Goal: Information Seeking & Learning: Find specific fact

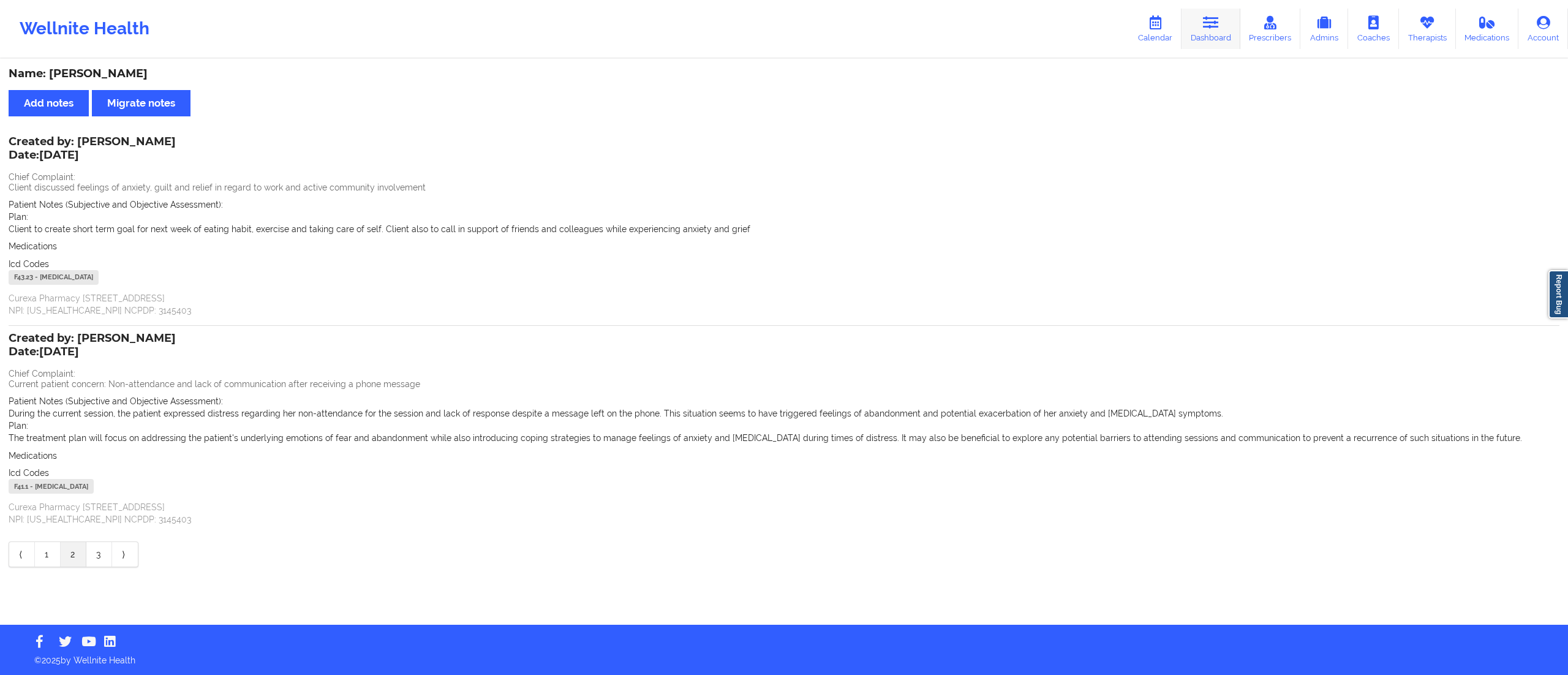
click at [1212, 31] on link "Dashboard" at bounding box center [1211, 28] width 59 height 41
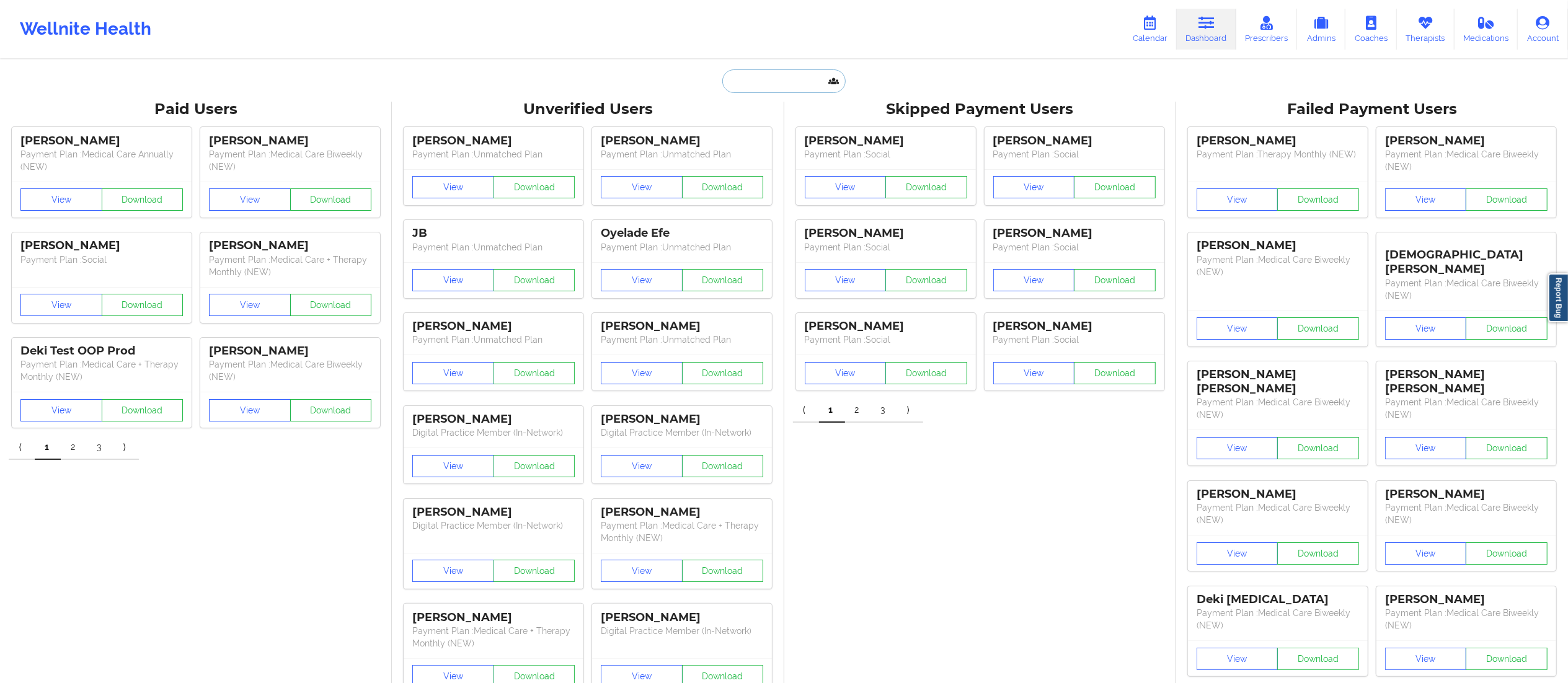
click at [749, 73] on input "text" at bounding box center [784, 81] width 123 height 23
click at [746, 79] on input "mich a [PERSON_NAME]" at bounding box center [784, 81] width 123 height 23
click at [784, 81] on input "[PERSON_NAME] a [PERSON_NAME]" at bounding box center [784, 81] width 123 height 23
type input "[PERSON_NAME] will"
drag, startPoint x: 786, startPoint y: 78, endPoint x: 710, endPoint y: 78, distance: 76.0
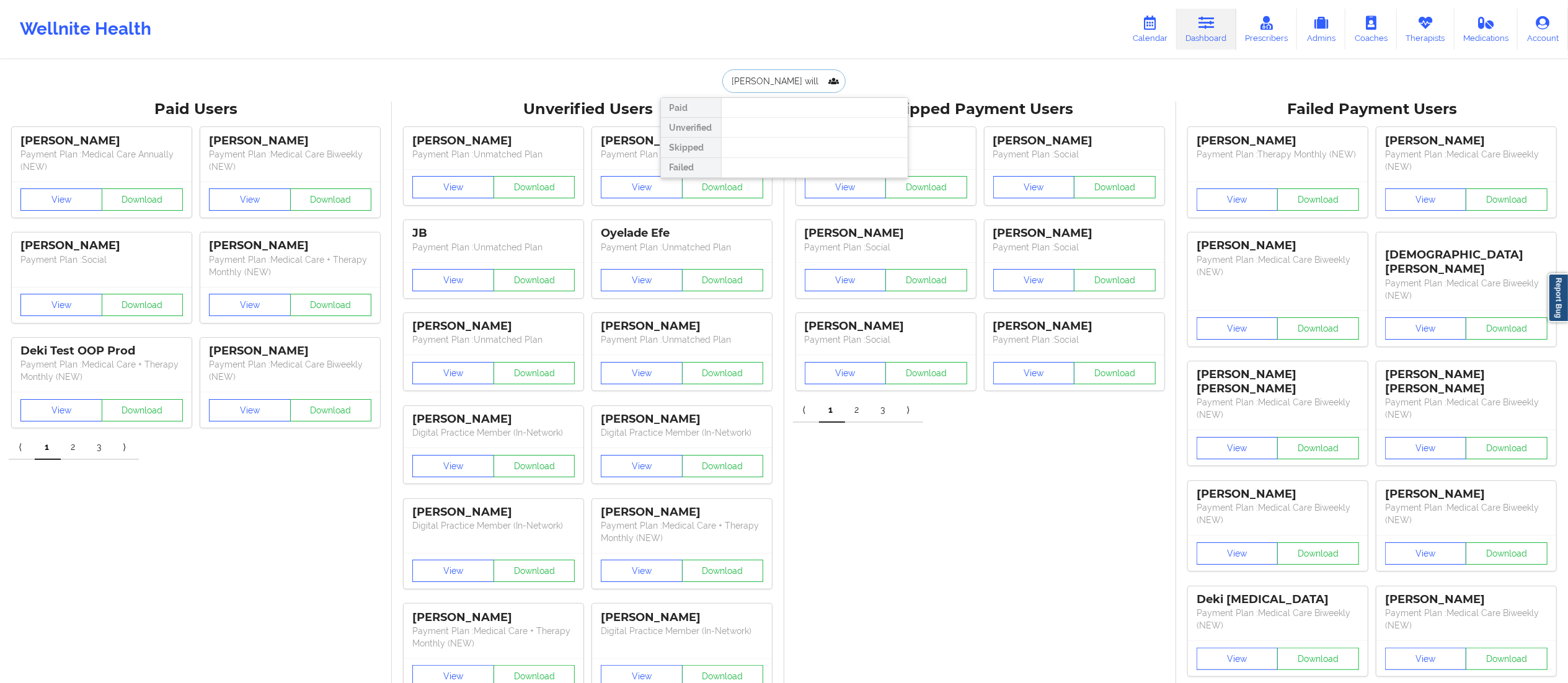
click at [710, 78] on div "[PERSON_NAME] a will Paid Unverified Skipped Failed" at bounding box center [784, 81] width 248 height 23
click at [765, 78] on input "text" at bounding box center [784, 81] width 123 height 23
type input "Michel"
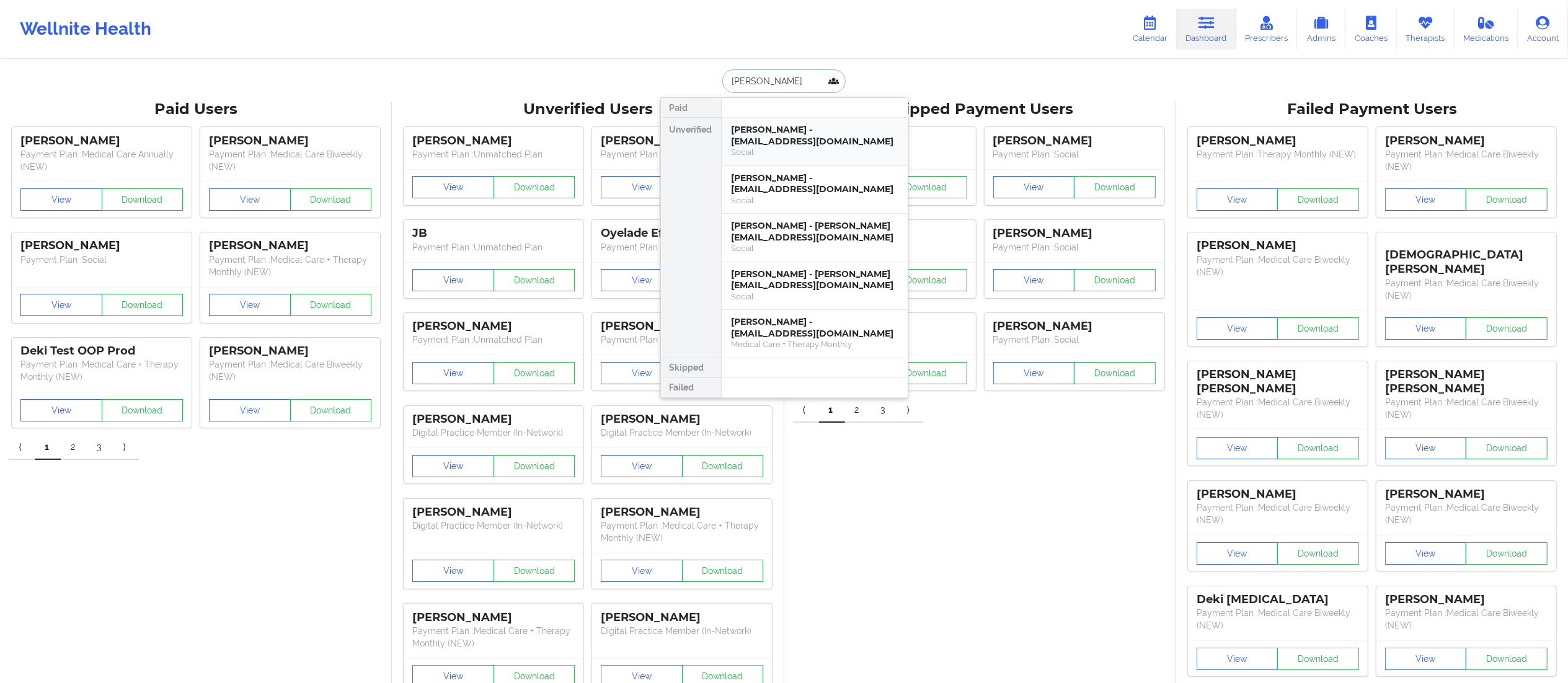
click at [790, 133] on div "Michel Williams - marlw77@gmail.com" at bounding box center [815, 136] width 166 height 23
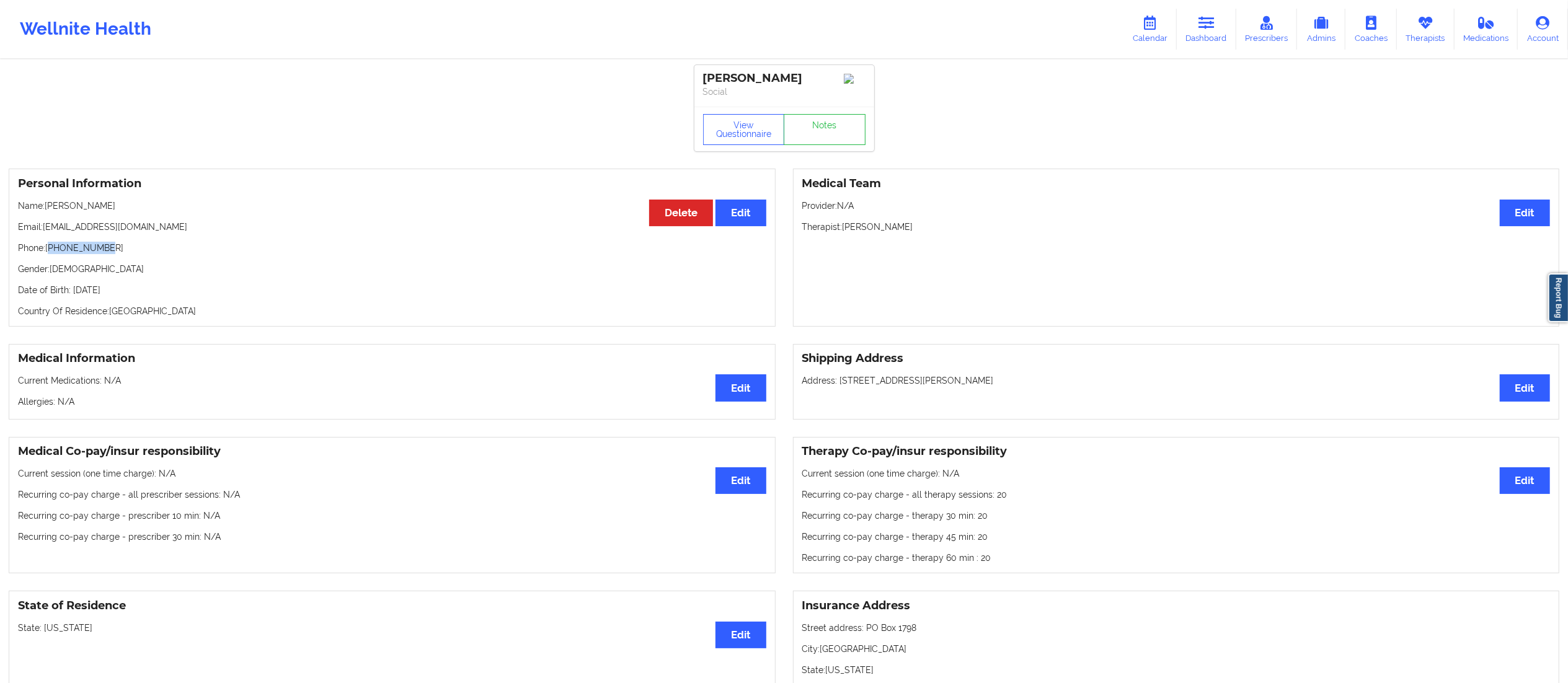
drag, startPoint x: 50, startPoint y: 251, endPoint x: 347, endPoint y: 280, distance: 298.4
click at [142, 243] on div "Personal Information Edit Delete Name: Michel Williams Email: marlw77@gmail.com…" at bounding box center [391, 248] width 767 height 158
copy p "16072679117"
drag, startPoint x: 44, startPoint y: 229, endPoint x: 140, endPoint y: 225, distance: 96.1
click at [140, 225] on p "Email: marlw77@gmail.com" at bounding box center [391, 227] width 748 height 12
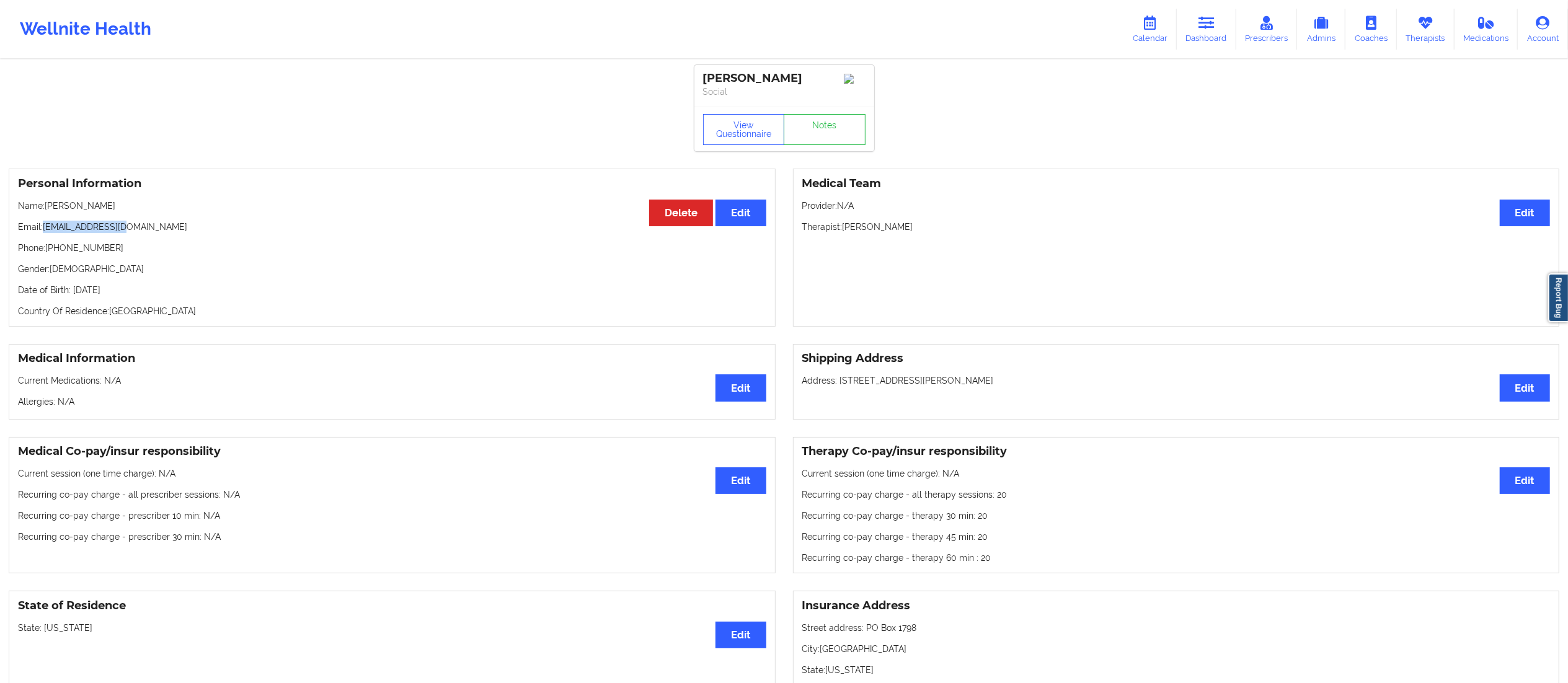
copy p "marlw77@gmail.com"
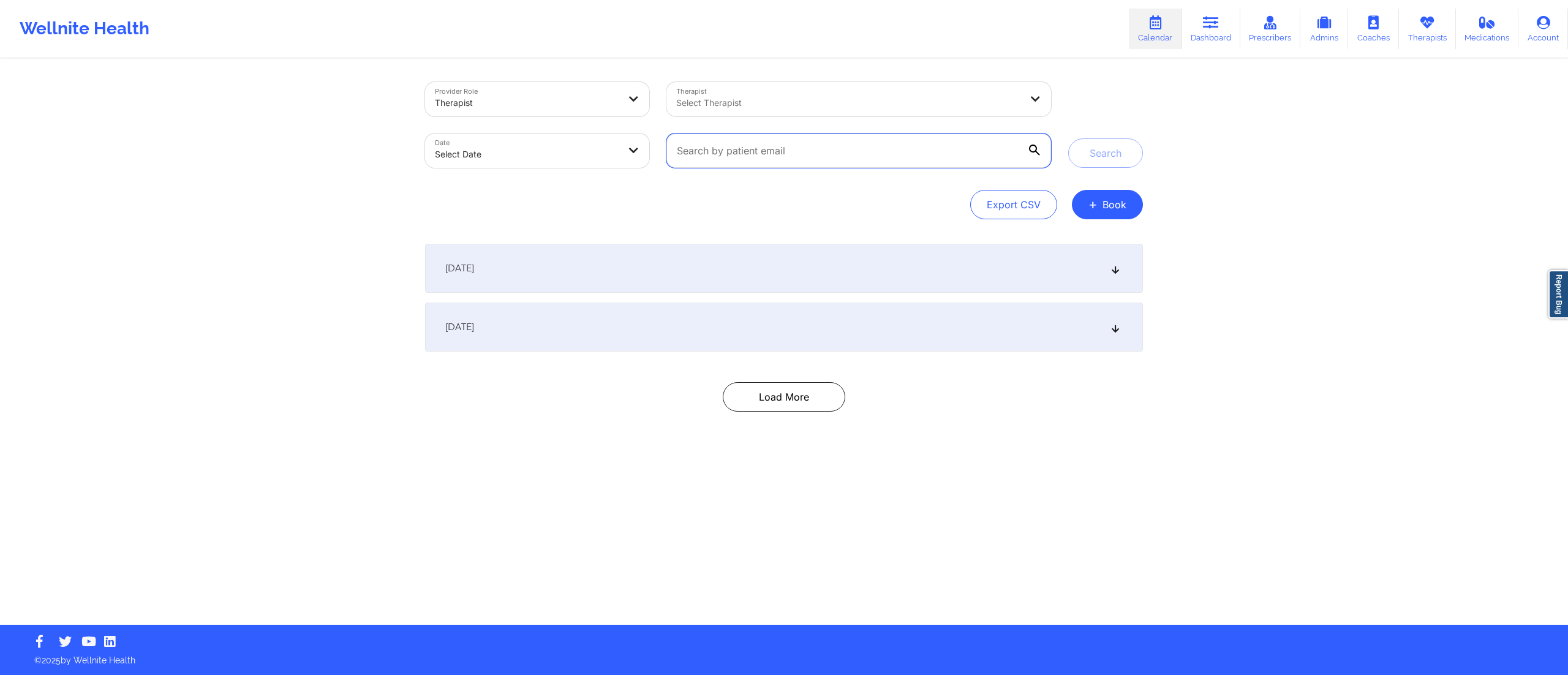
drag, startPoint x: 895, startPoint y: 143, endPoint x: 685, endPoint y: 143, distance: 210.0
click at [685, 143] on input "text" at bounding box center [858, 150] width 385 height 35
paste input "Canceled Not Charged due to Provider Cancel, Cancel Etc Sunday"
type input "Canceled Not Charged due to Provider Cancel, Cancel Etc Sunday"
paste input "marlw77@gmail.com"
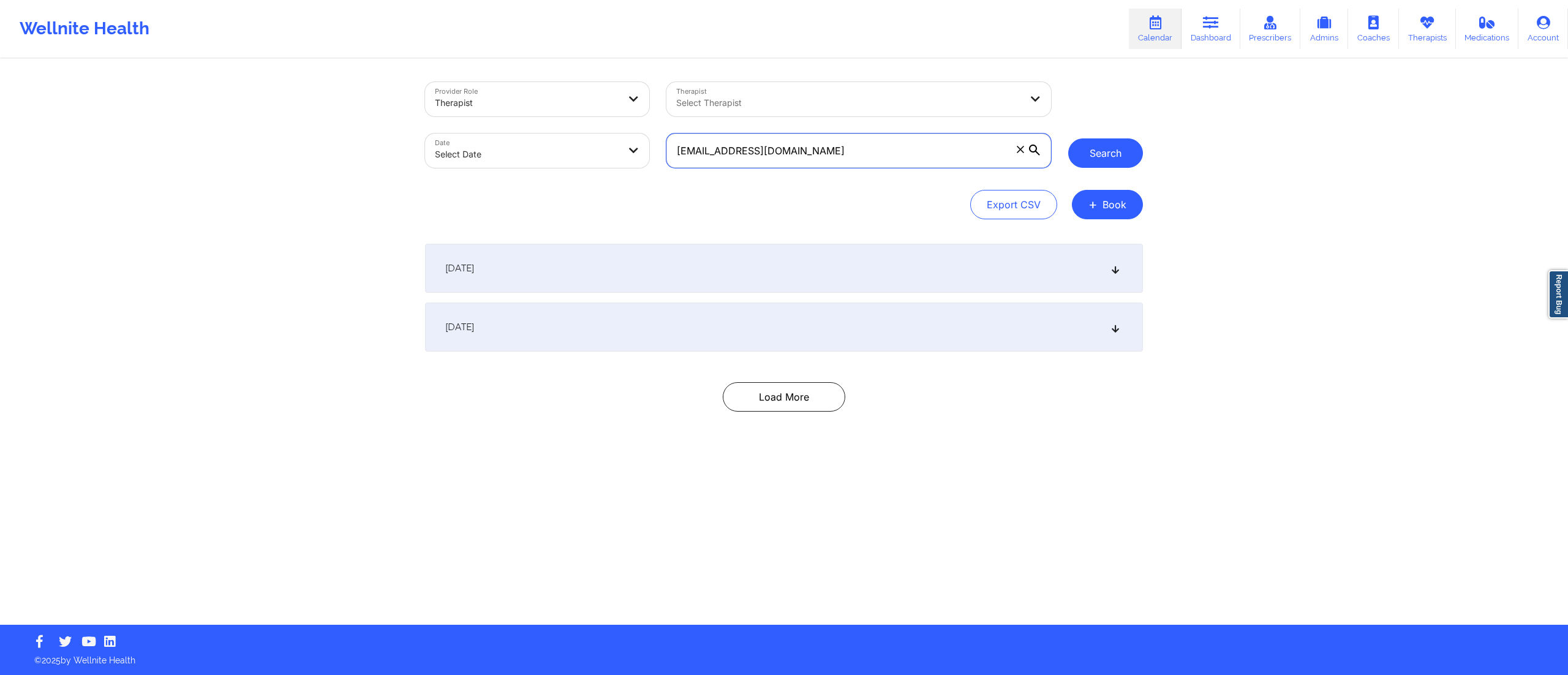
type input "marlw77@gmail.com"
click at [1115, 150] on button "Search" at bounding box center [1105, 153] width 74 height 29
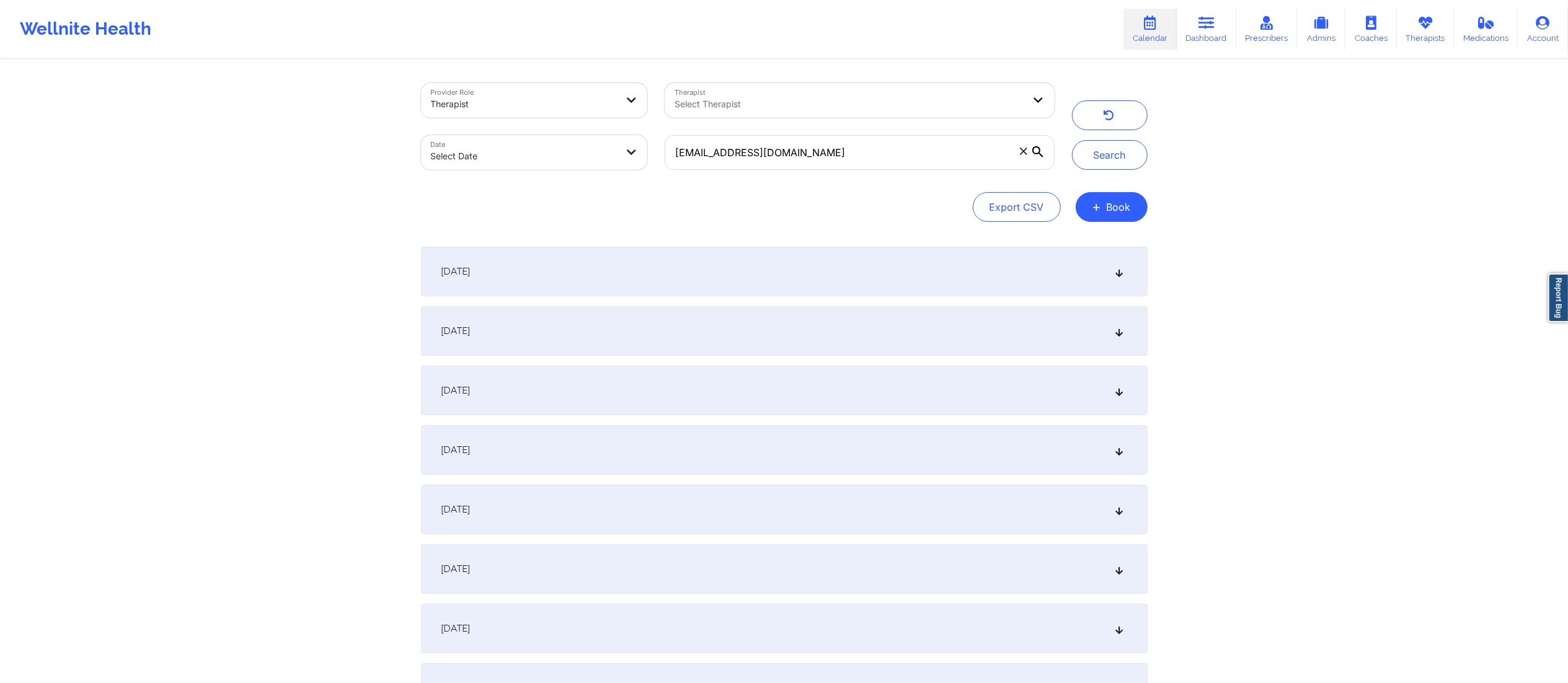
click at [801, 266] on div "October 3, 2025" at bounding box center [784, 272] width 726 height 50
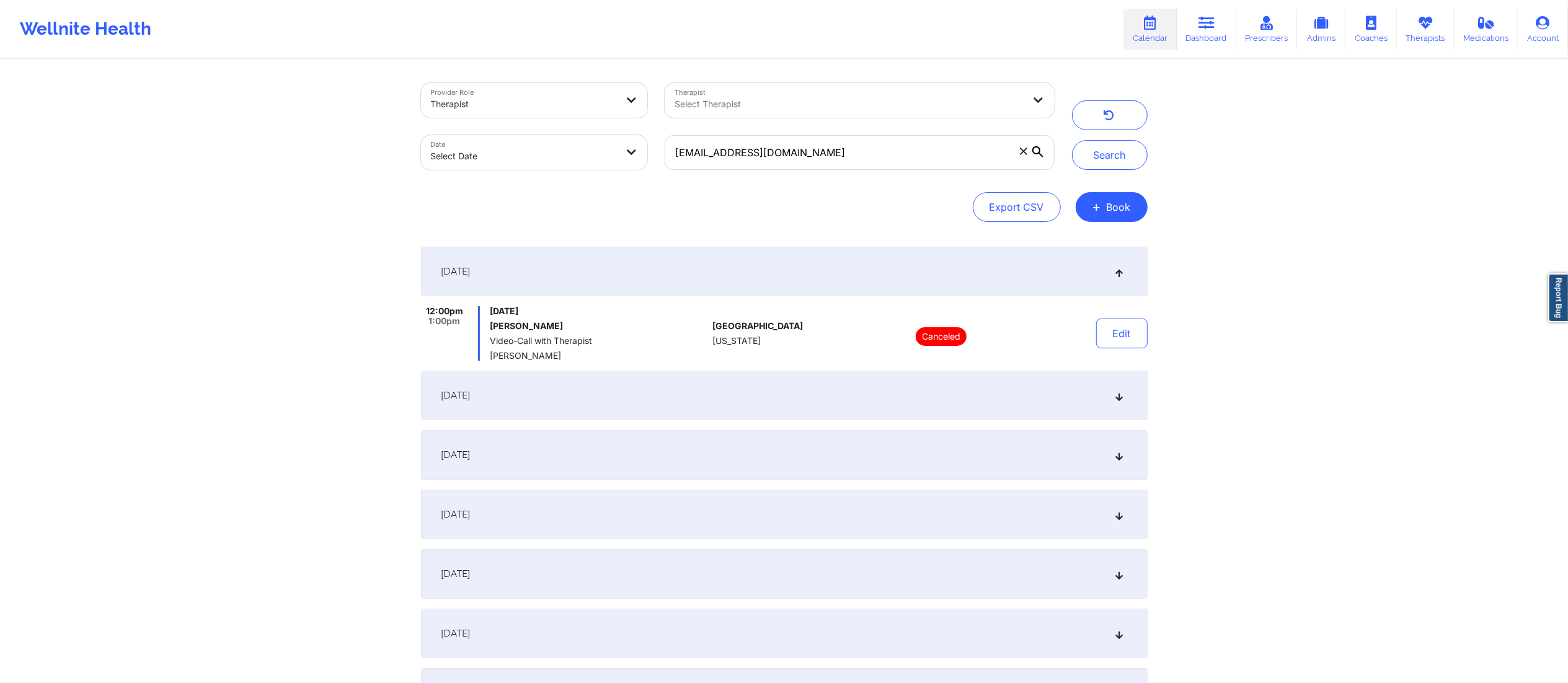
click at [797, 406] on div "October 10, 2025" at bounding box center [784, 395] width 726 height 50
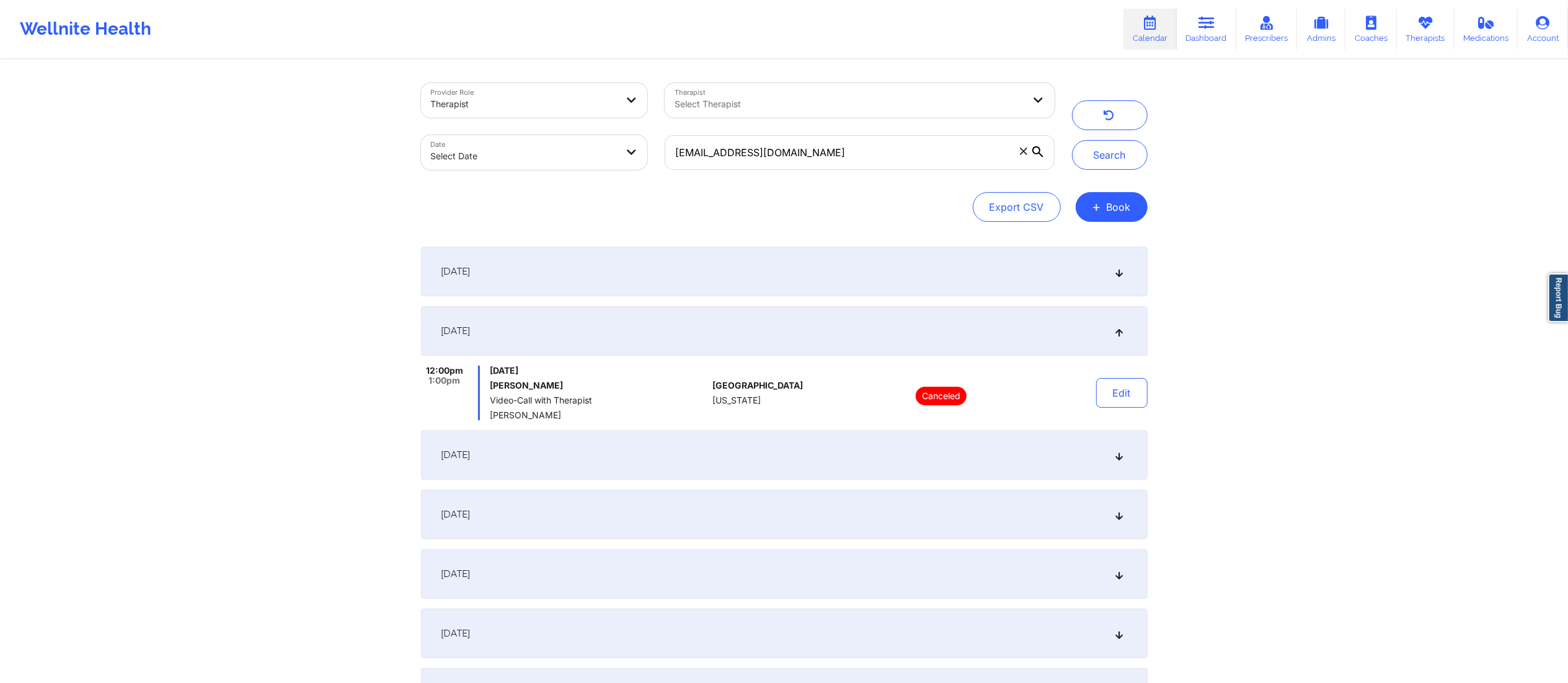
drag, startPoint x: 781, startPoint y: 453, endPoint x: 778, endPoint y: 478, distance: 25.2
click at [780, 459] on div "October 17, 2025" at bounding box center [784, 455] width 726 height 50
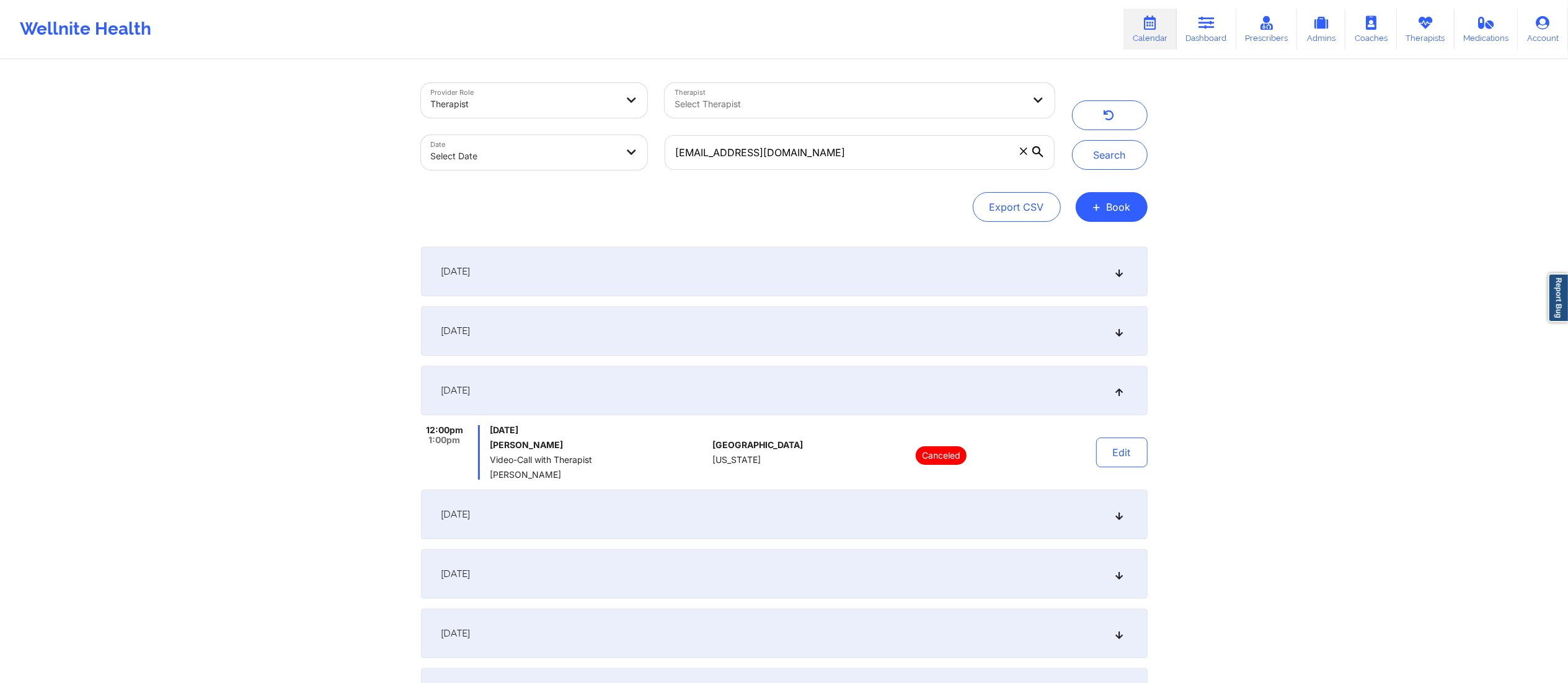
click at [772, 507] on div "October 24, 2025" at bounding box center [784, 515] width 726 height 50
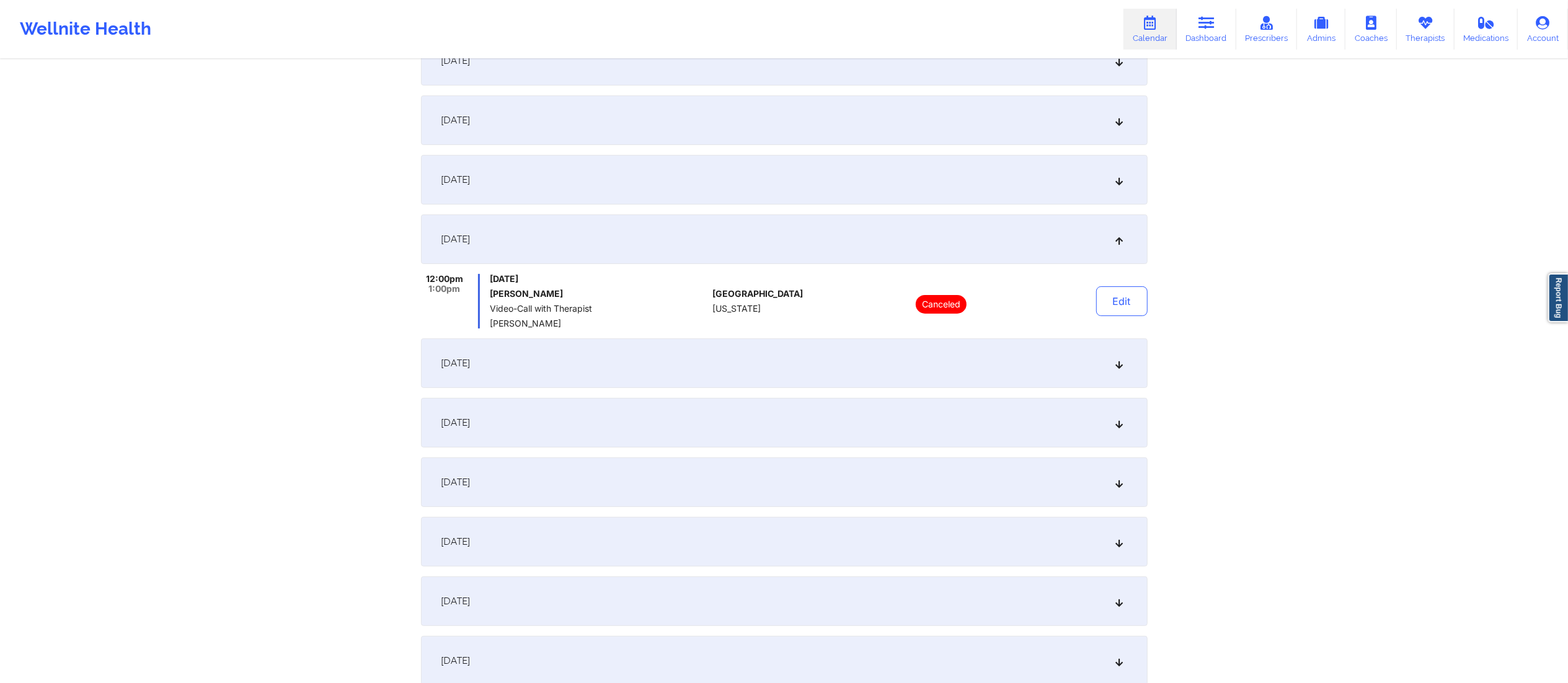
scroll to position [220, 0]
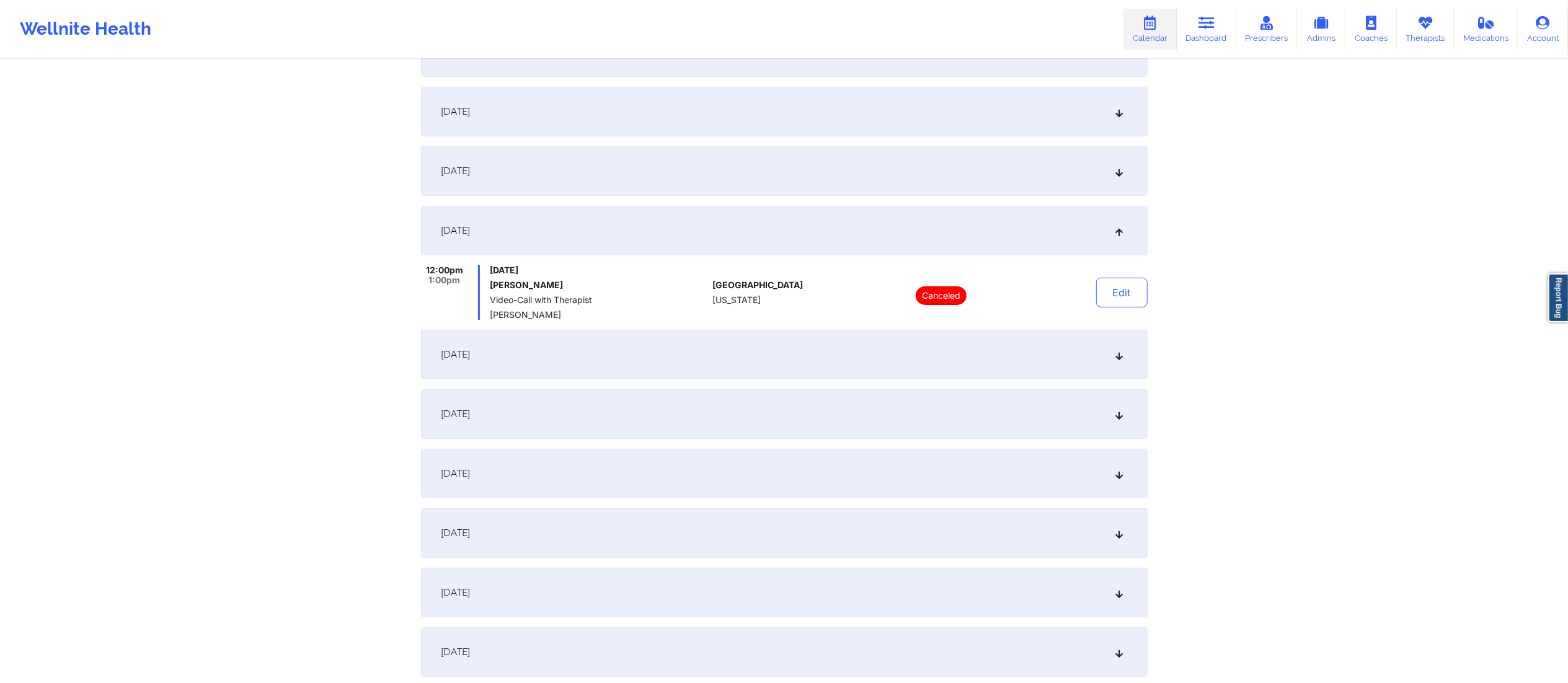
click at [797, 354] on div "October 31, 2025" at bounding box center [784, 355] width 726 height 50
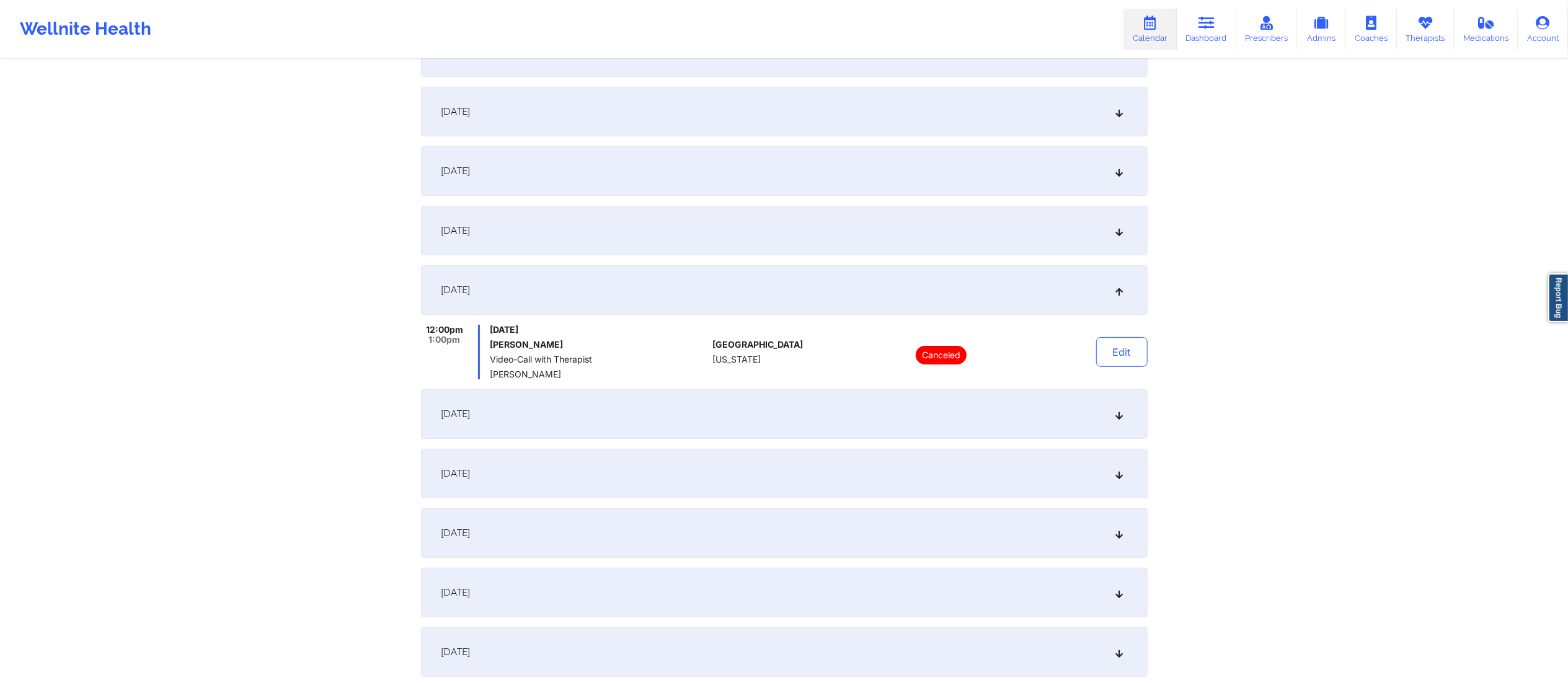
click at [788, 418] on div "November 7, 2025" at bounding box center [784, 414] width 726 height 50
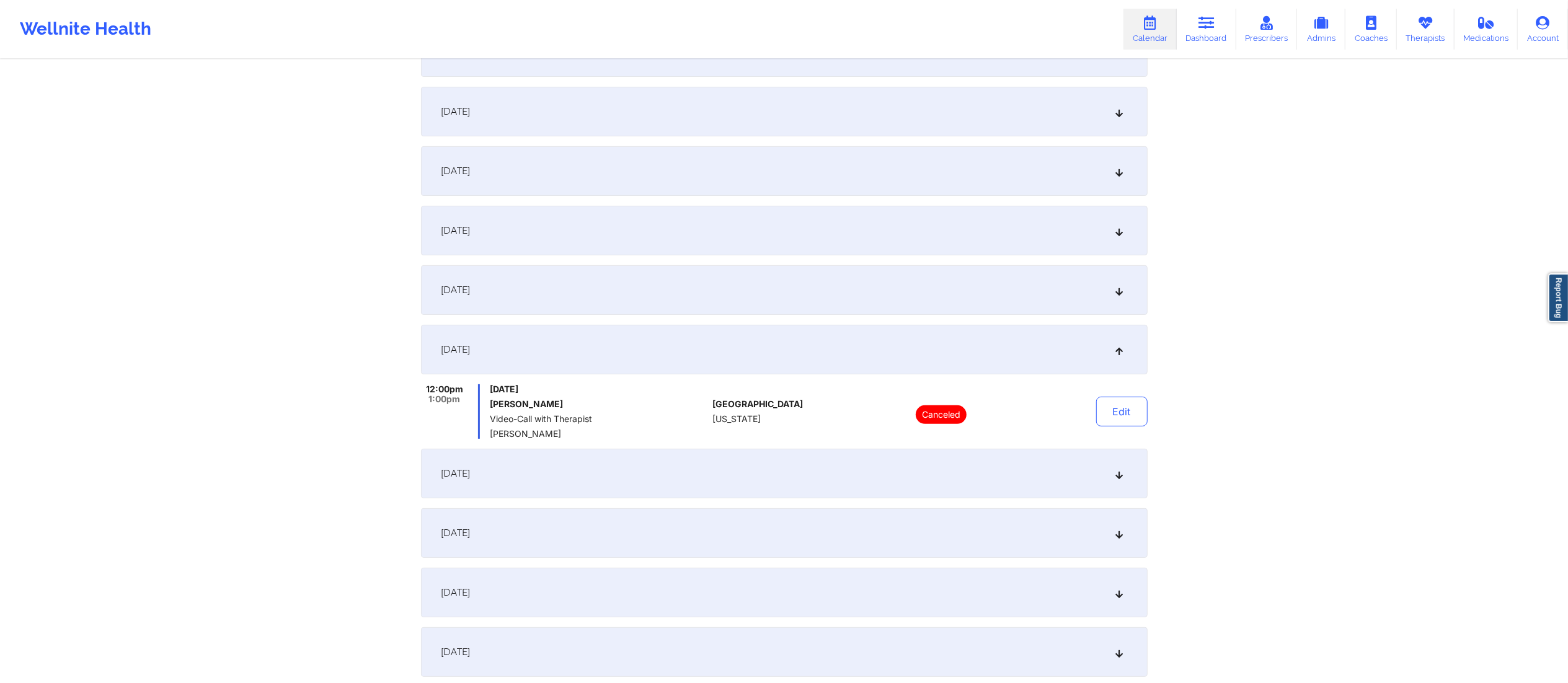
click at [784, 487] on div "November 14, 2025" at bounding box center [784, 473] width 726 height 50
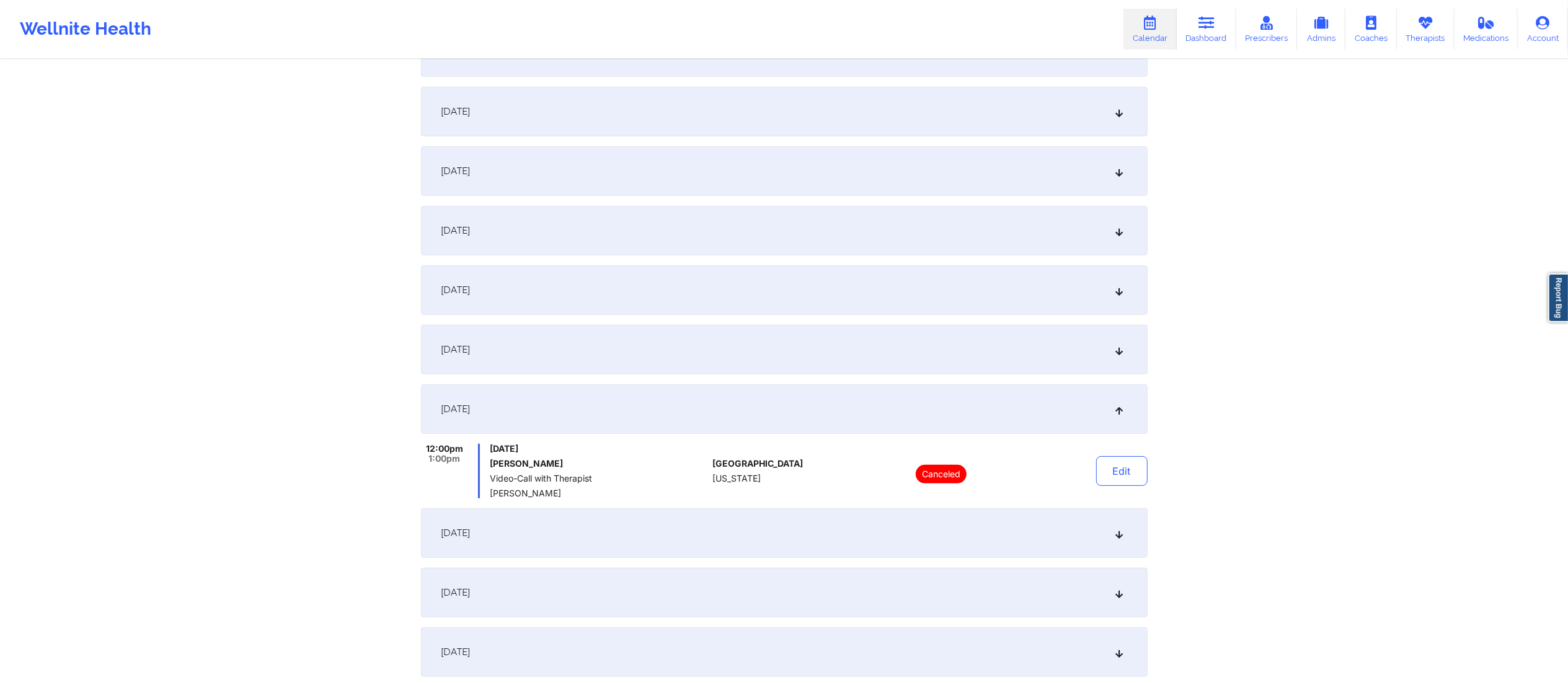
drag, startPoint x: 789, startPoint y: 535, endPoint x: 787, endPoint y: 527, distance: 8.2
click at [787, 530] on div "November 21, 2025" at bounding box center [784, 532] width 726 height 50
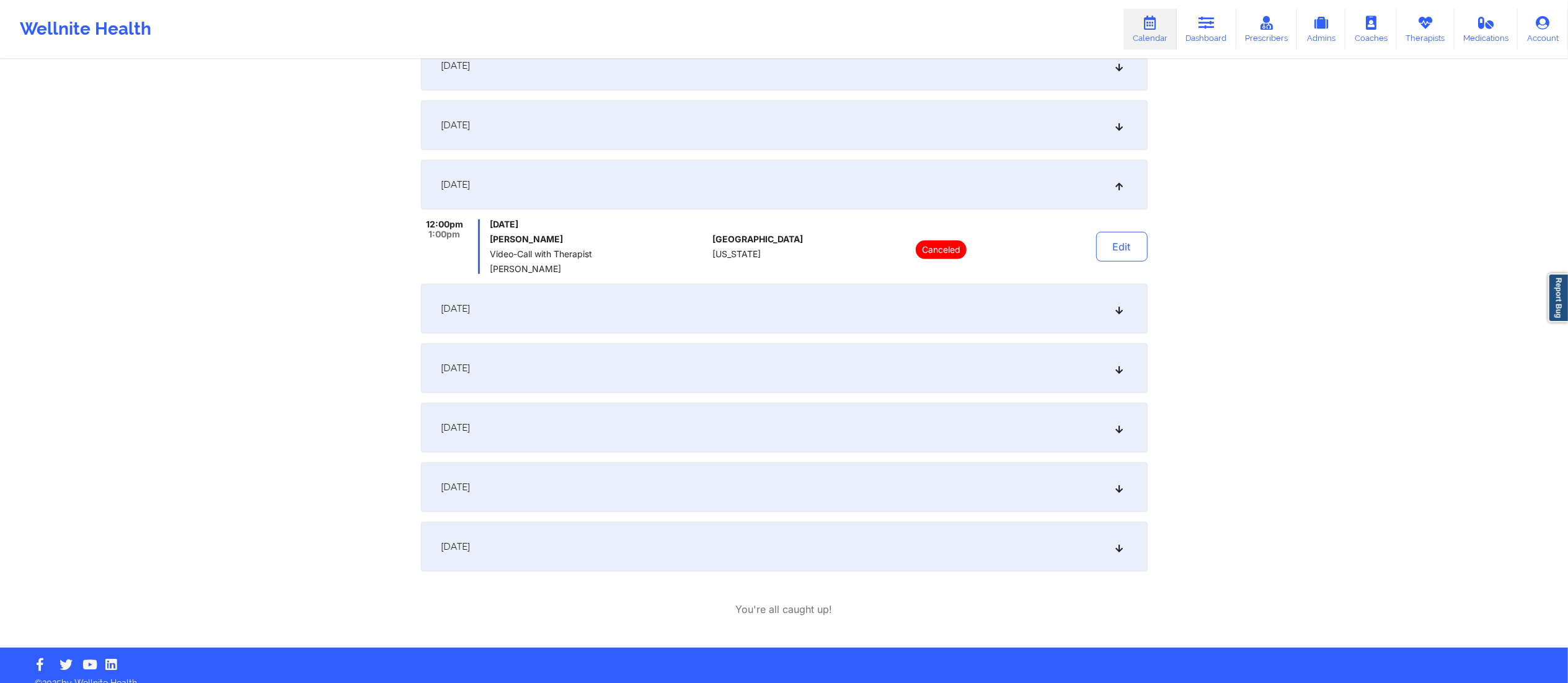
scroll to position [504, 0]
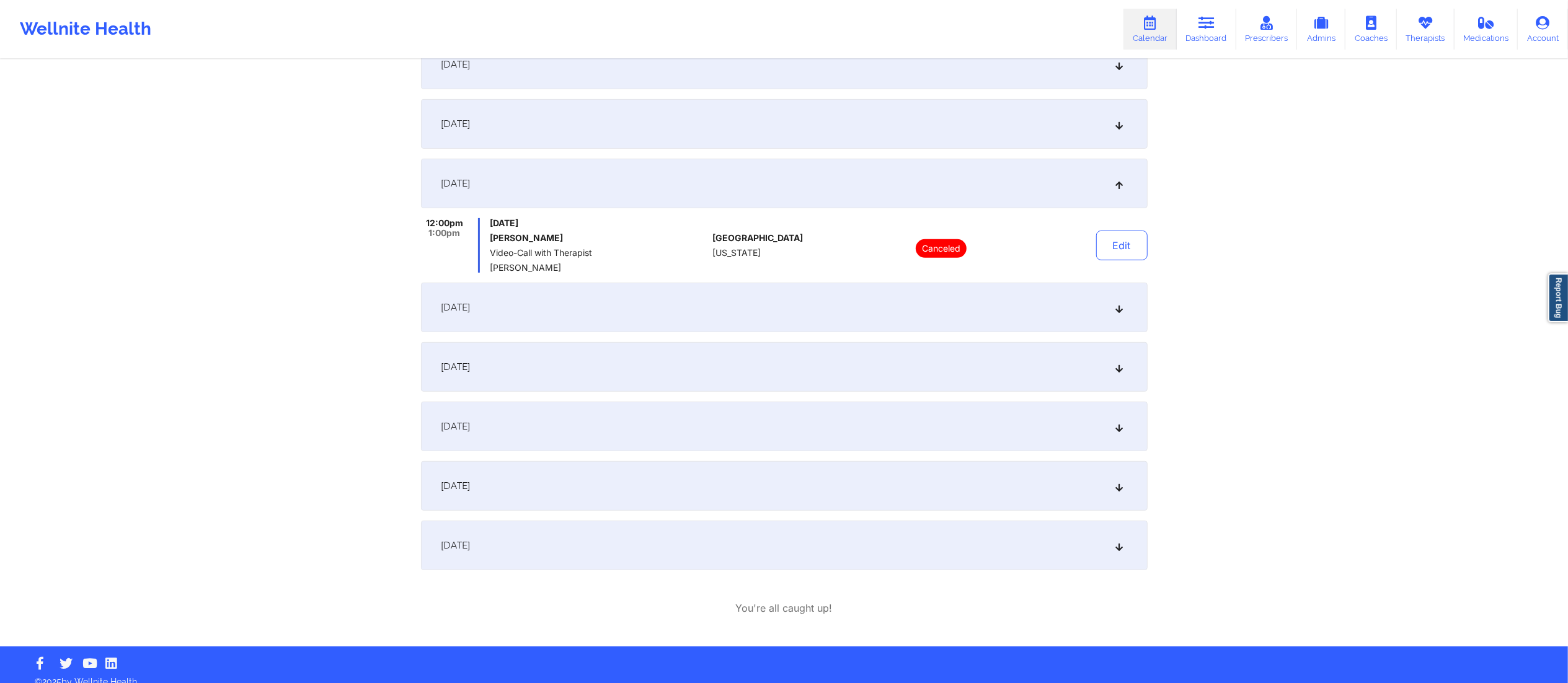
click at [807, 309] on div "November 28, 2025" at bounding box center [784, 307] width 726 height 50
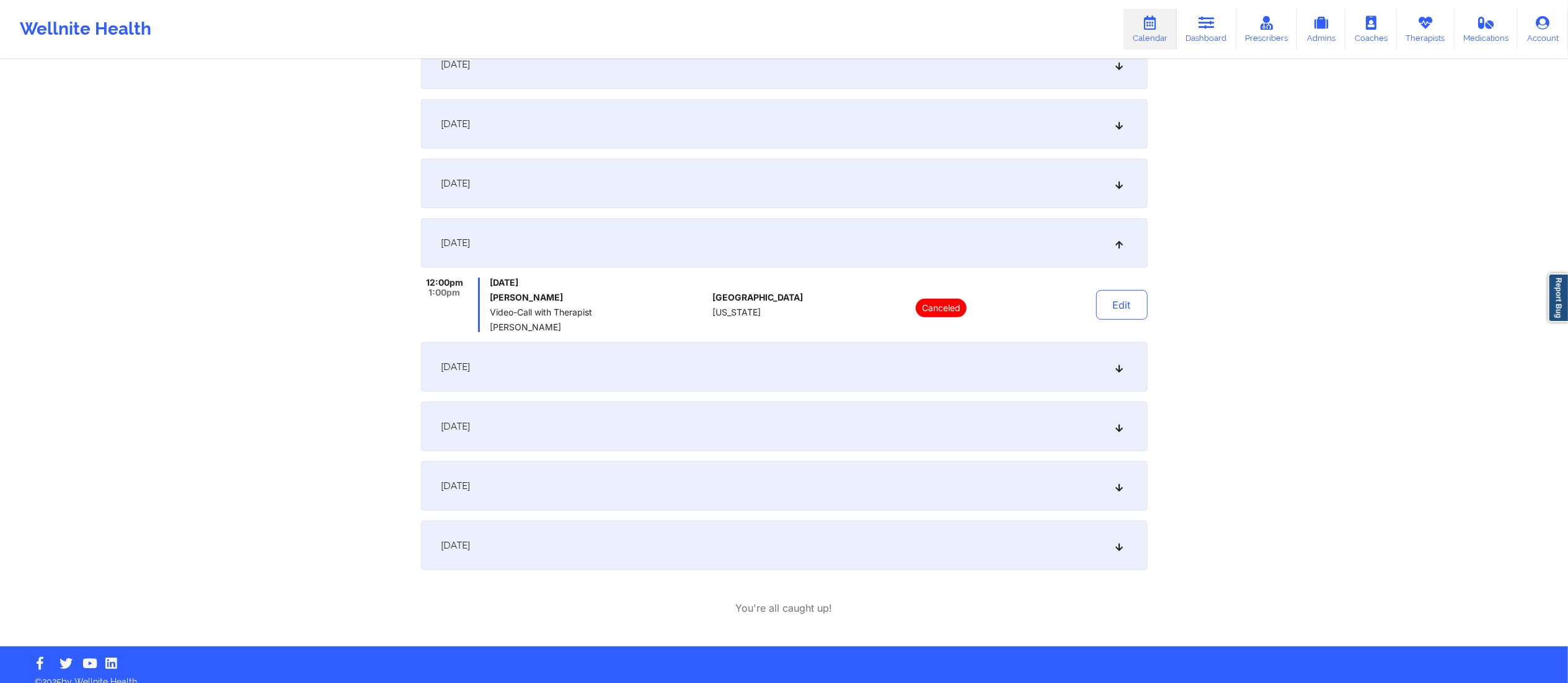
click at [777, 374] on div "December 5, 2025" at bounding box center [784, 367] width 726 height 50
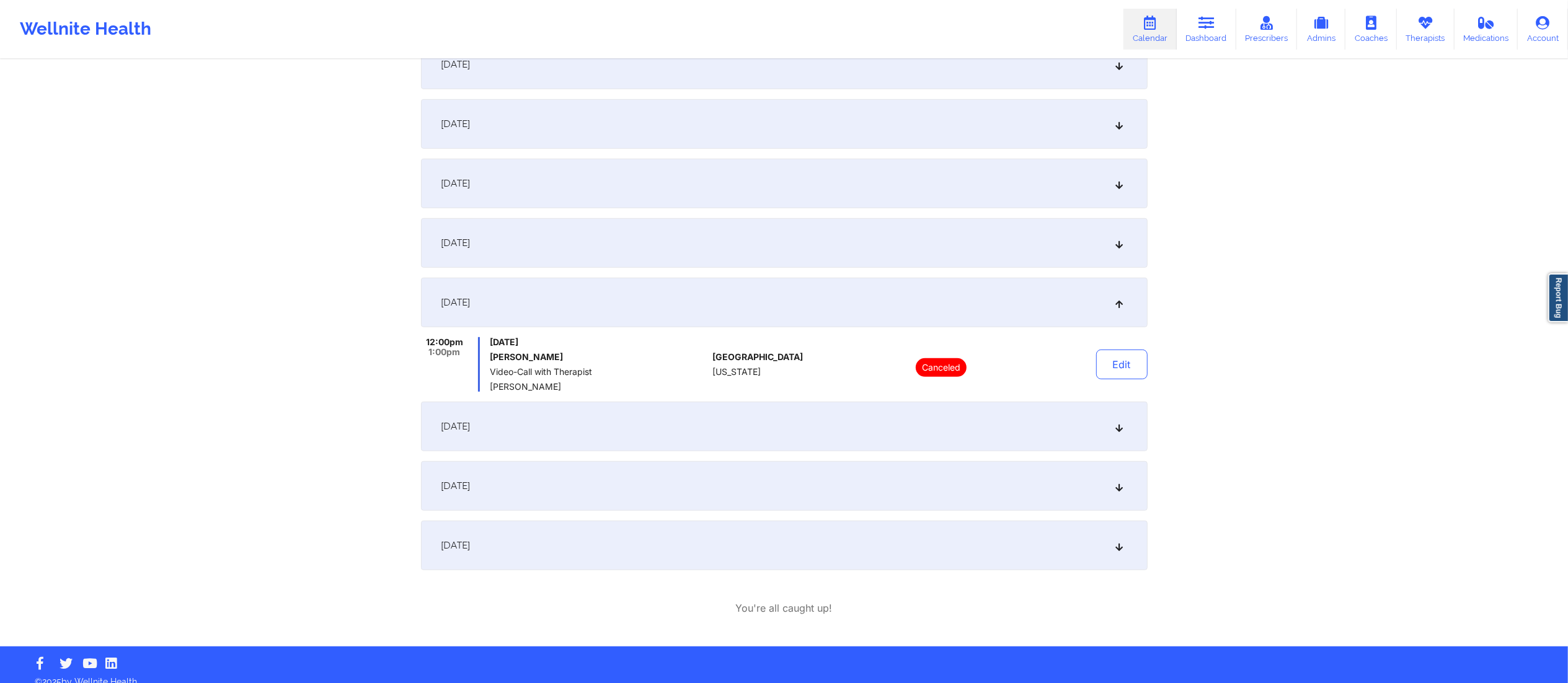
click at [777, 401] on div "December 12, 2025" at bounding box center [784, 426] width 726 height 50
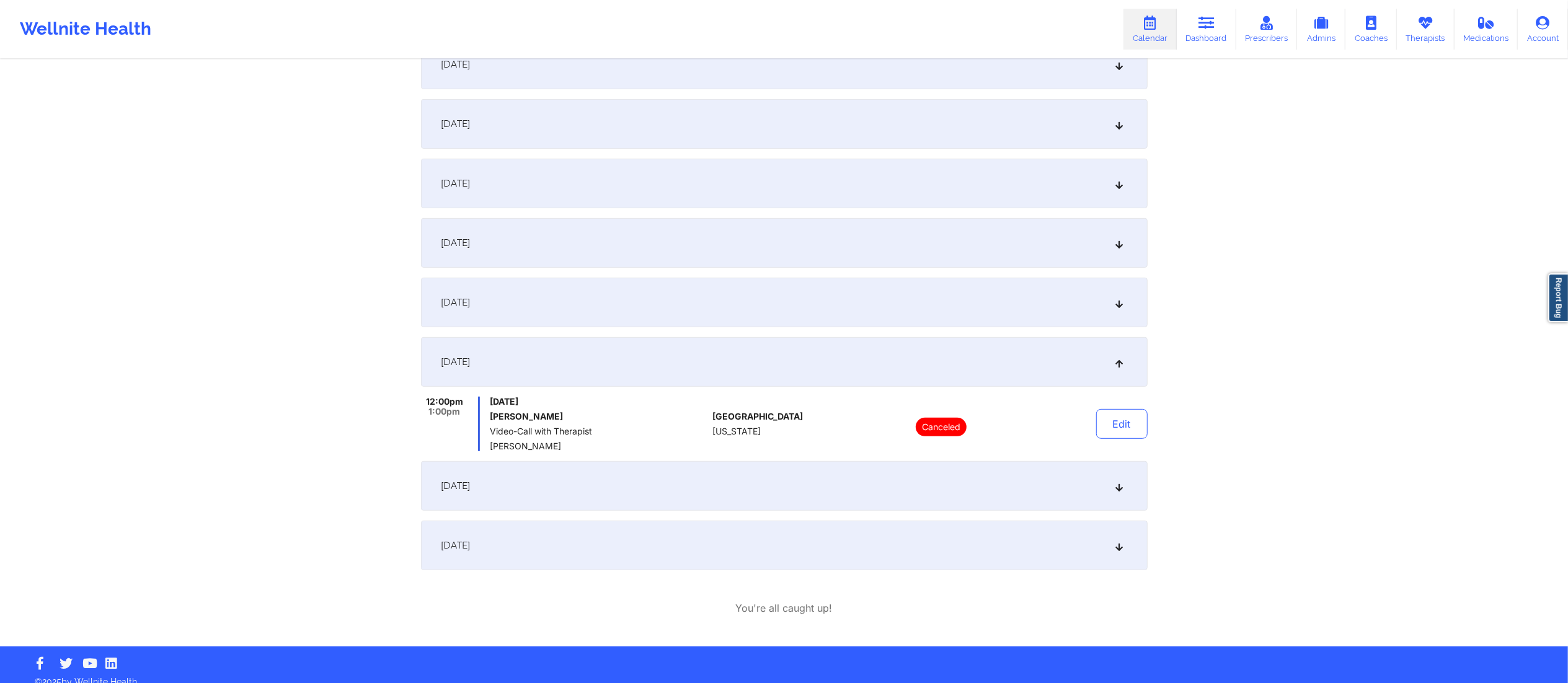
click at [791, 478] on div "December 19, 2025" at bounding box center [784, 486] width 726 height 50
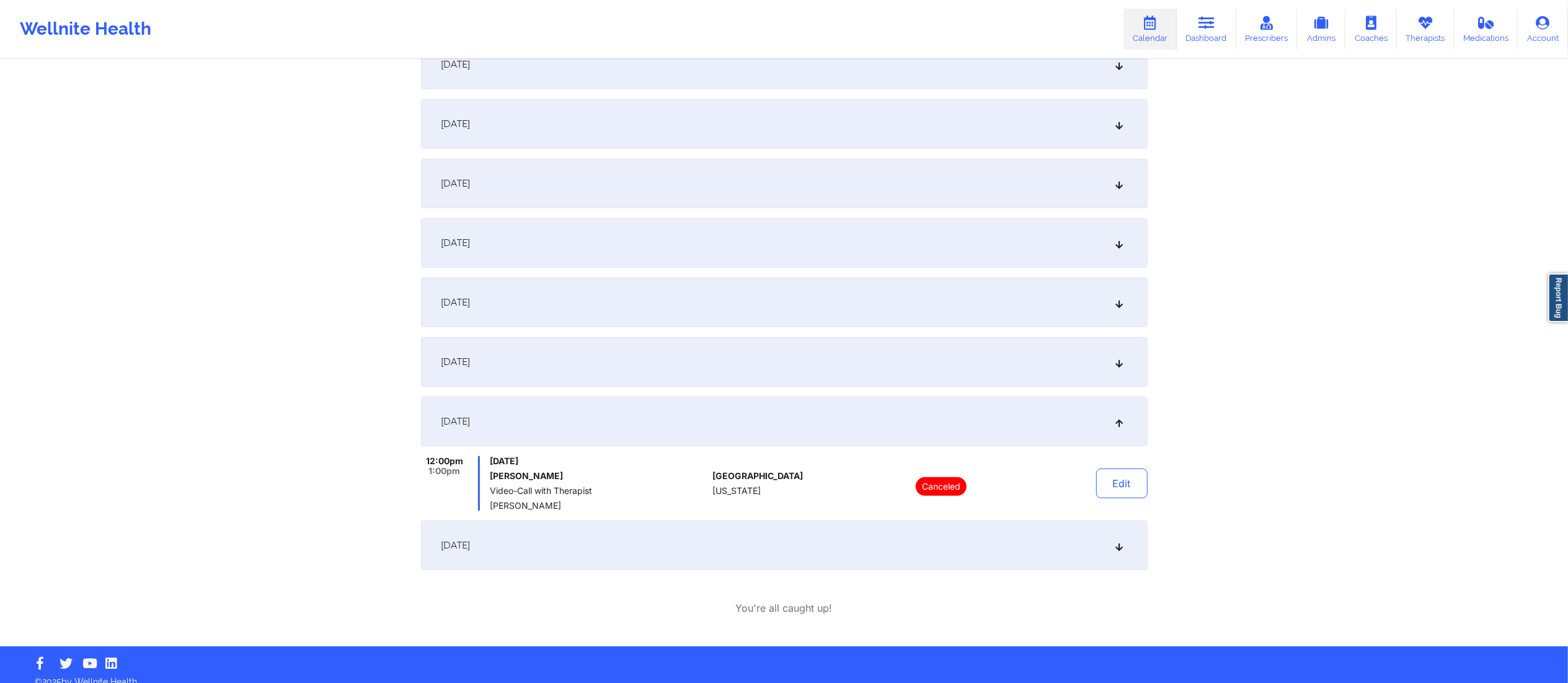
click at [798, 560] on div "December 26, 2025" at bounding box center [784, 545] width 726 height 50
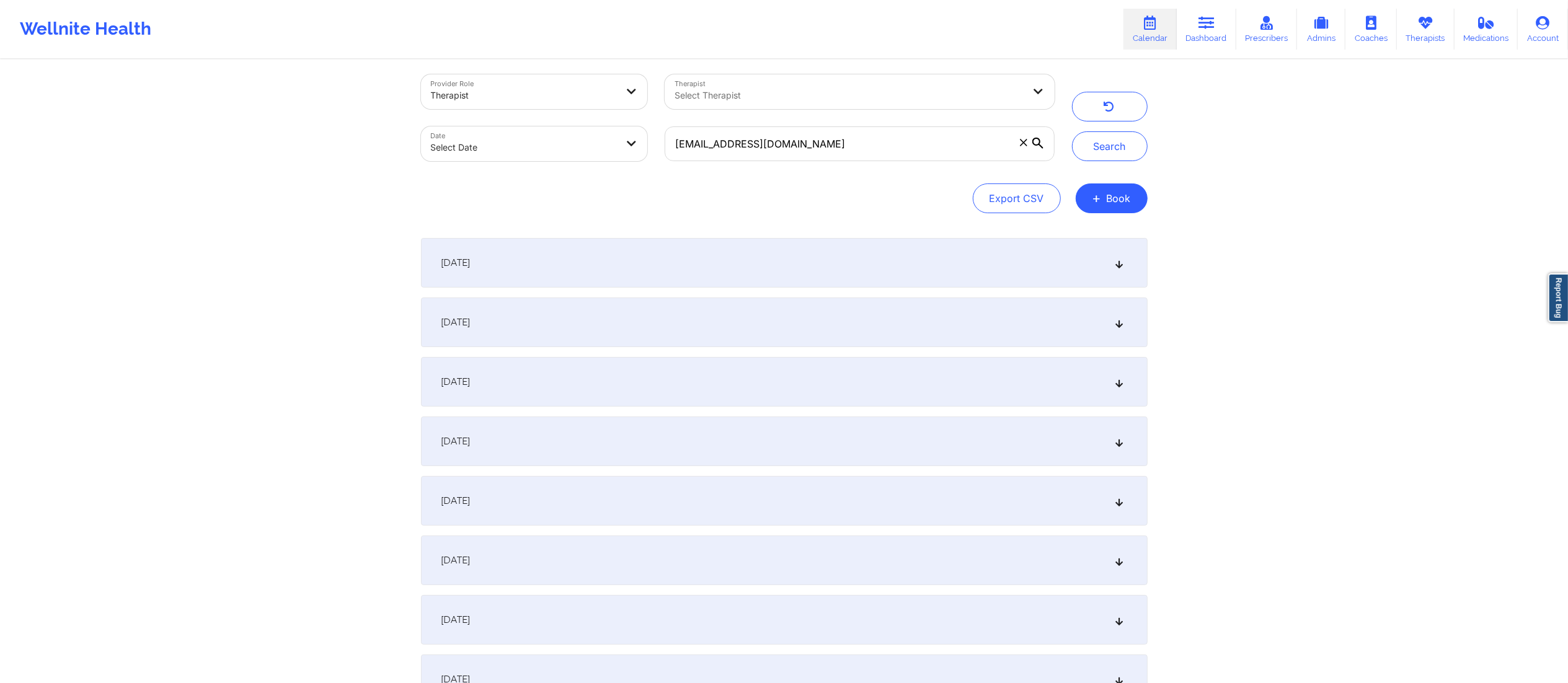
scroll to position [0, 0]
